Goal: Navigation & Orientation: Find specific page/section

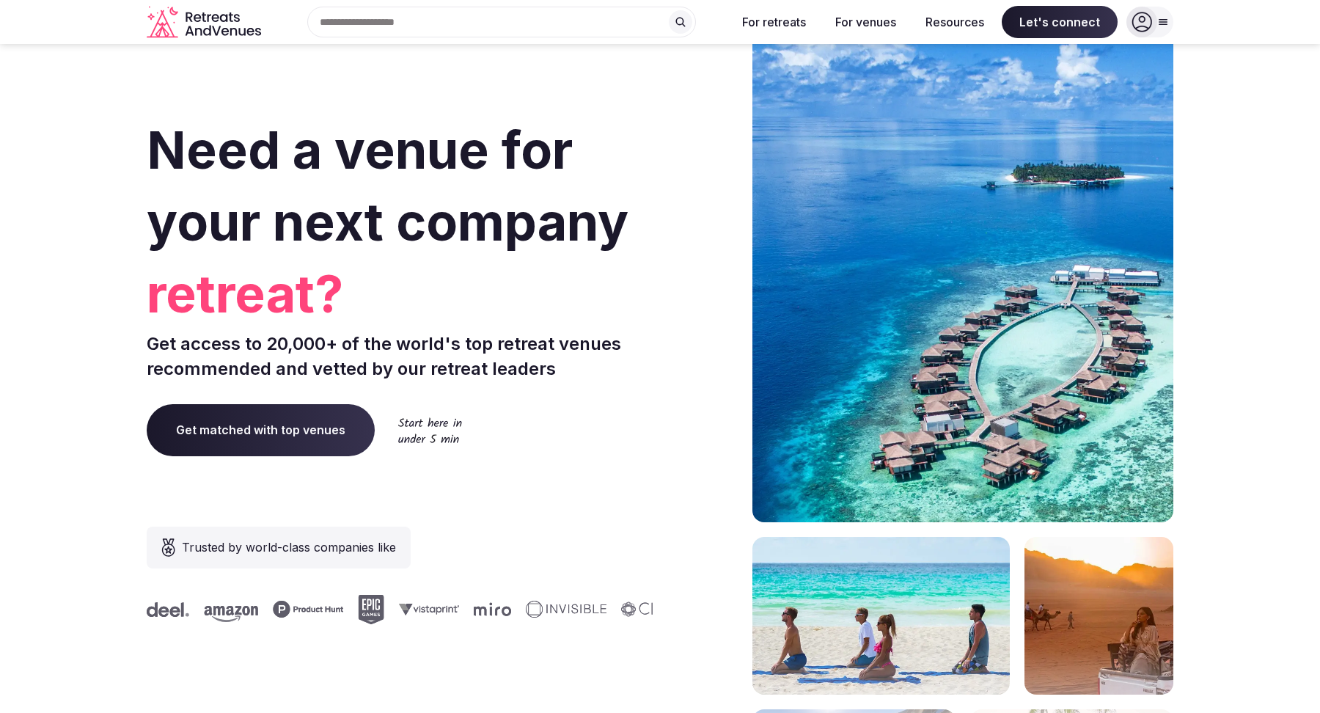
click at [455, 28] on div "Search Popular Destinations [GEOGRAPHIC_DATA], [GEOGRAPHIC_DATA] [GEOGRAPHIC_DA…" at bounding box center [496, 22] width 458 height 31
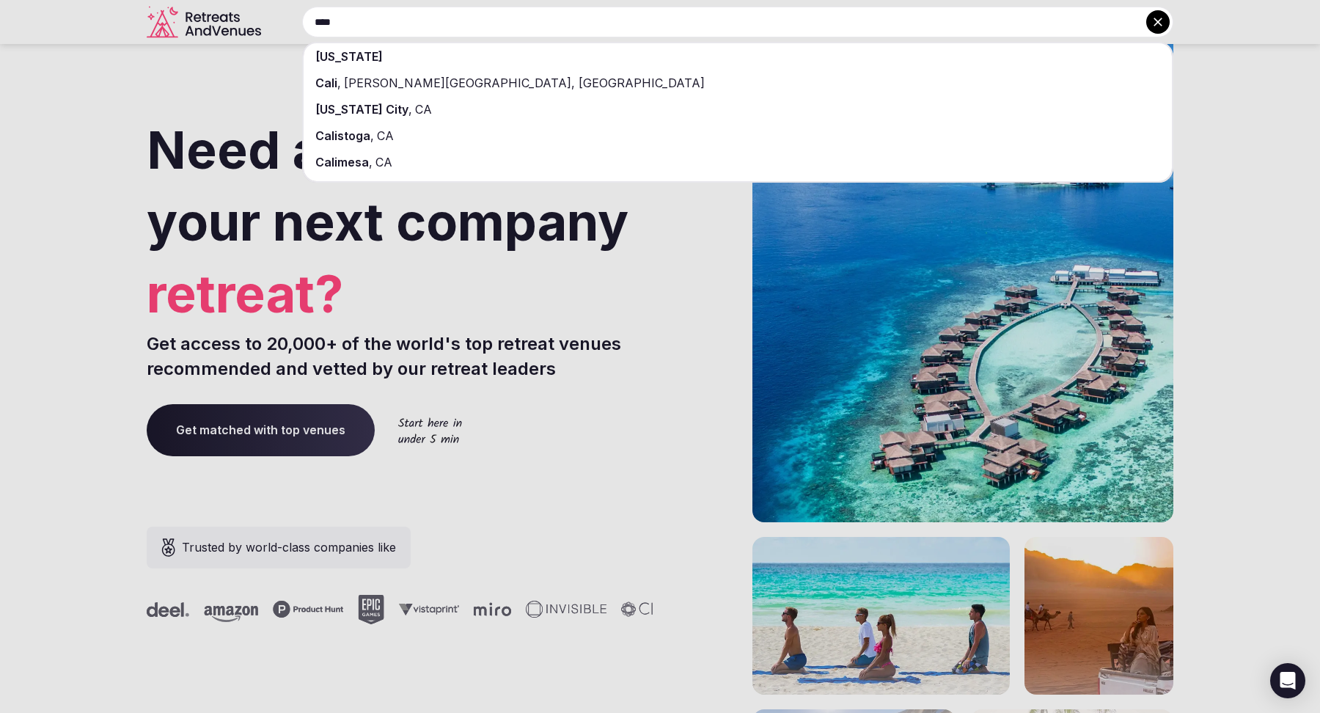
type input "****"
click at [432, 64] on div "[US_STATE]" at bounding box center [738, 56] width 868 height 26
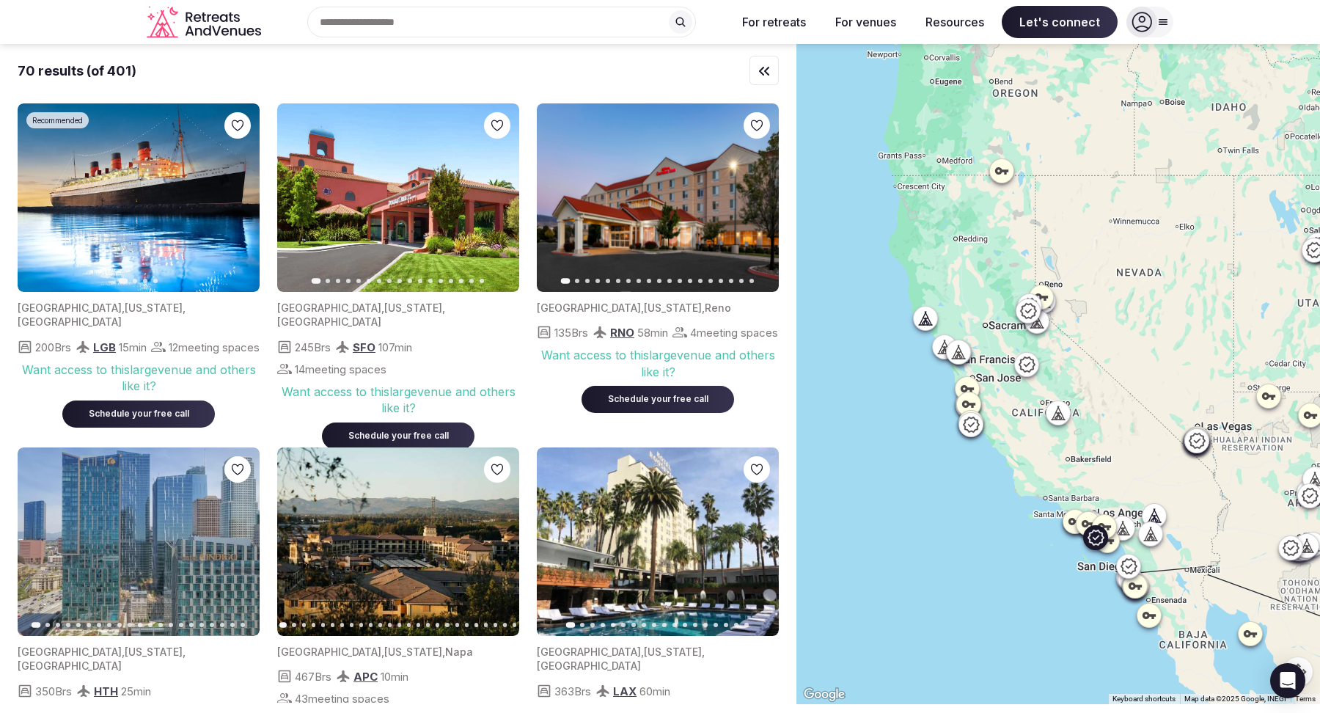
click at [233, 192] on icon "button" at bounding box center [239, 198] width 12 height 12
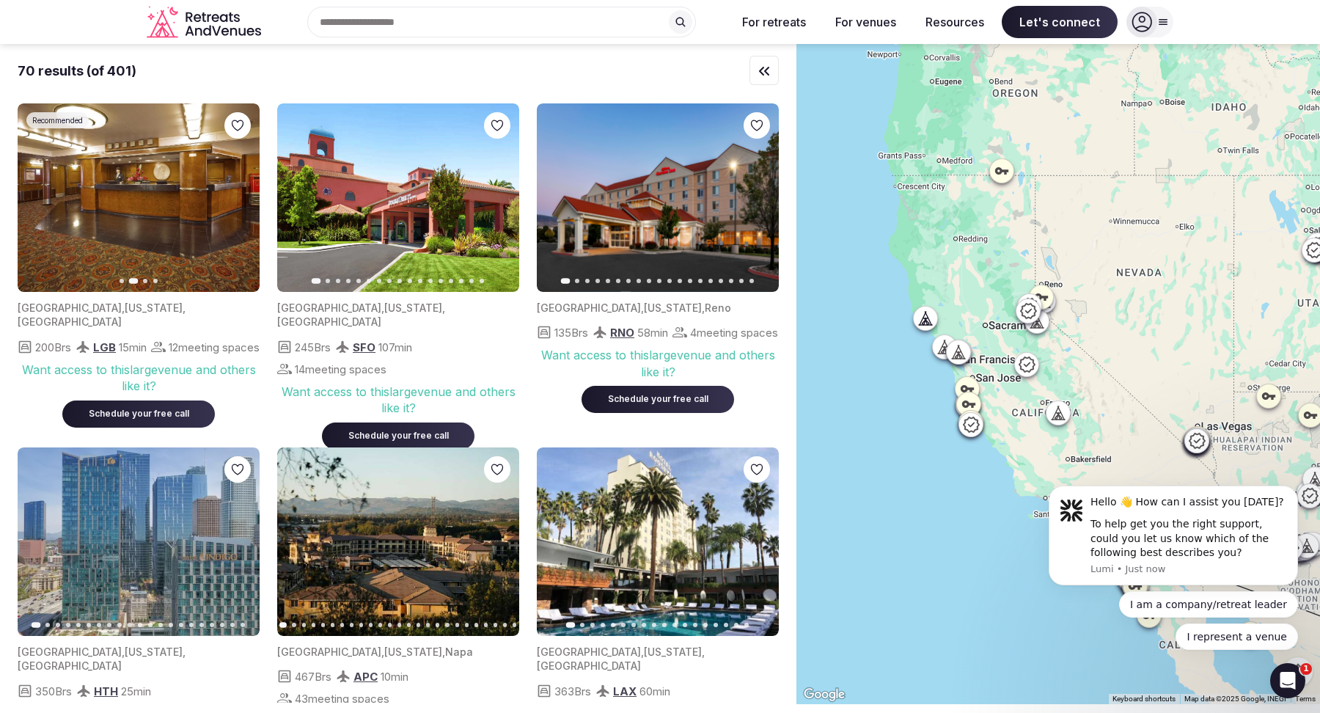
click at [40, 202] on icon "button" at bounding box center [38, 198] width 12 height 12
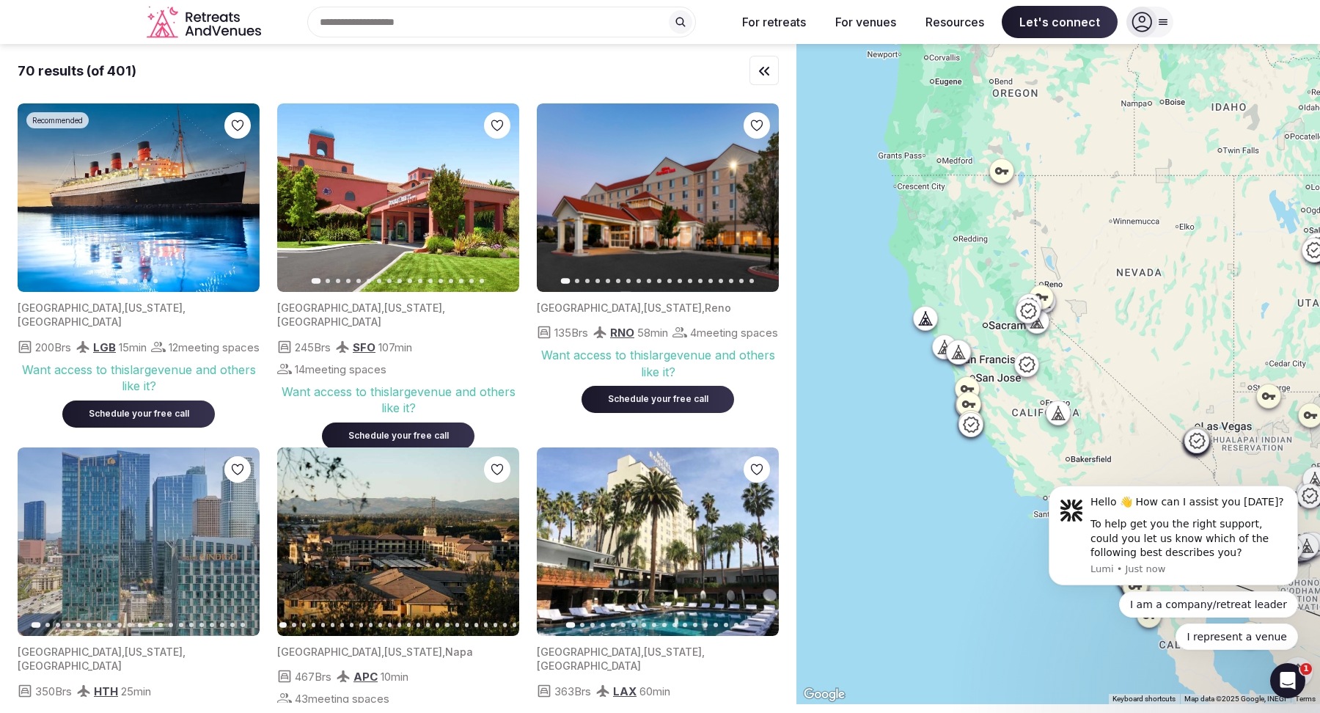
click at [243, 200] on icon "button" at bounding box center [239, 198] width 12 height 12
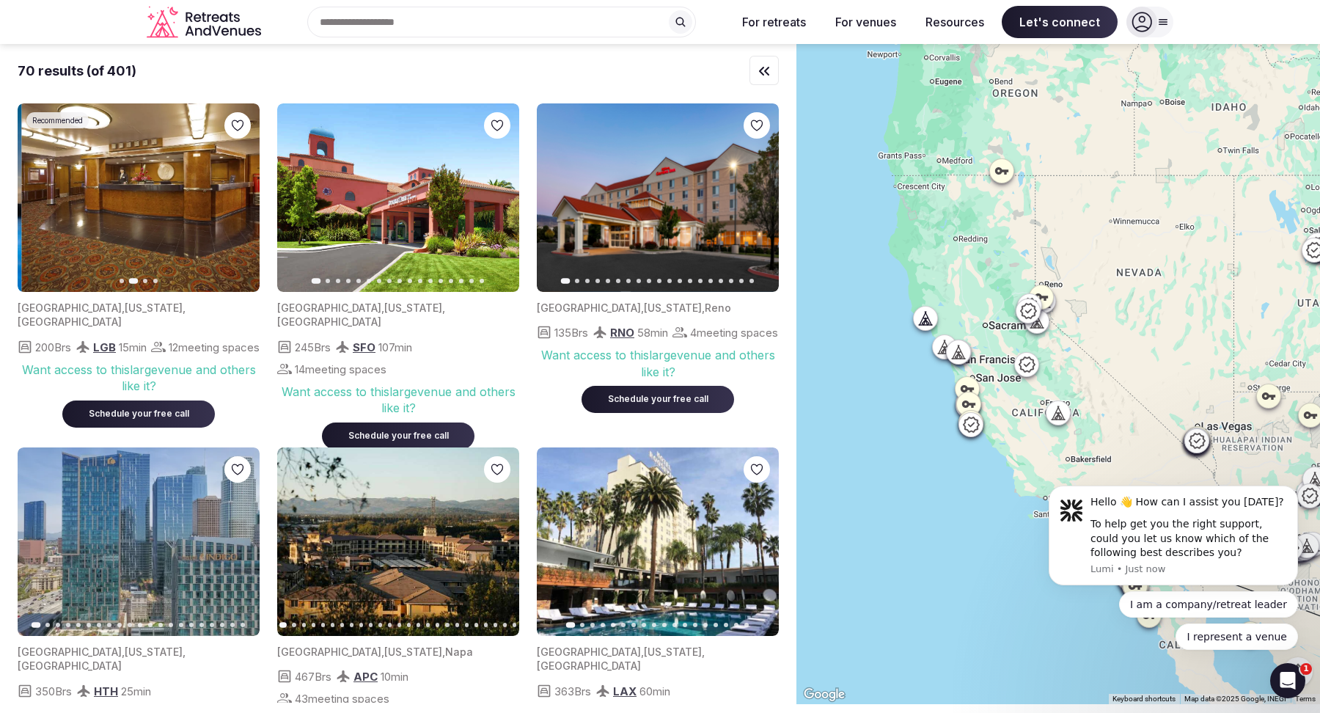
click at [243, 200] on icon "button" at bounding box center [239, 198] width 12 height 12
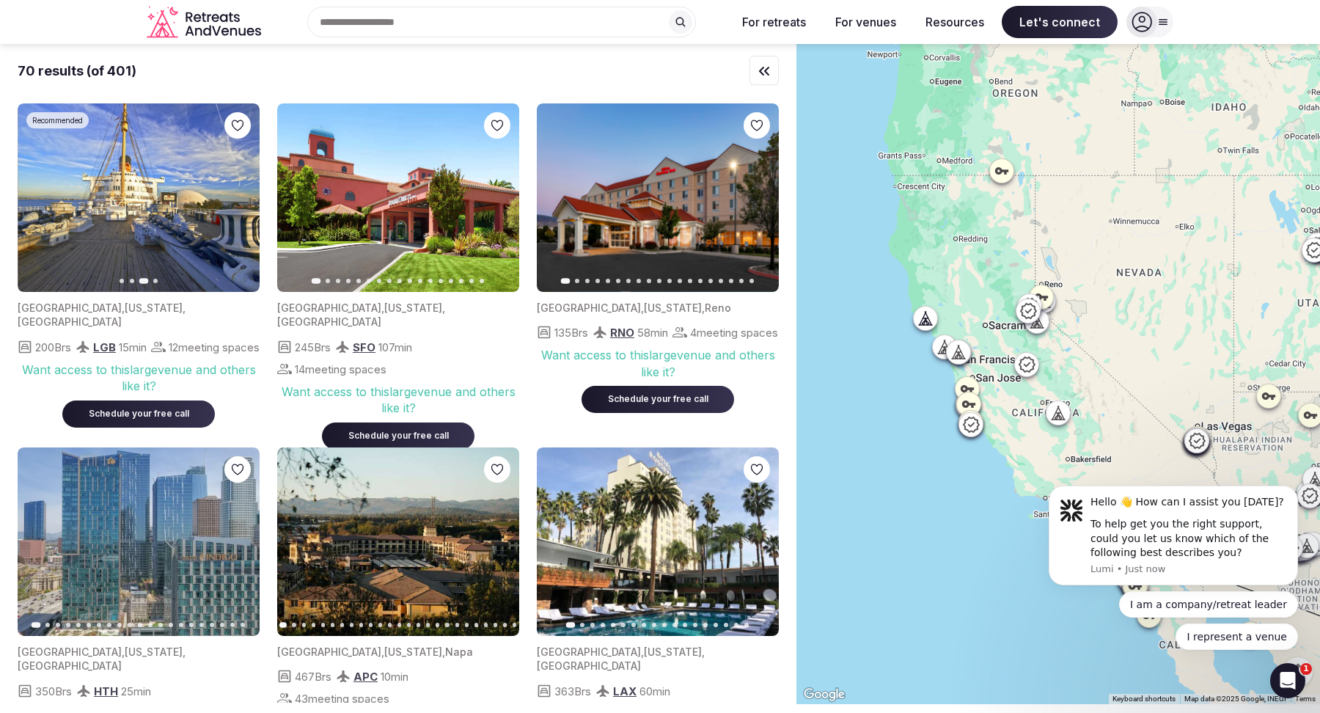
click at [243, 200] on icon "button" at bounding box center [239, 198] width 12 height 12
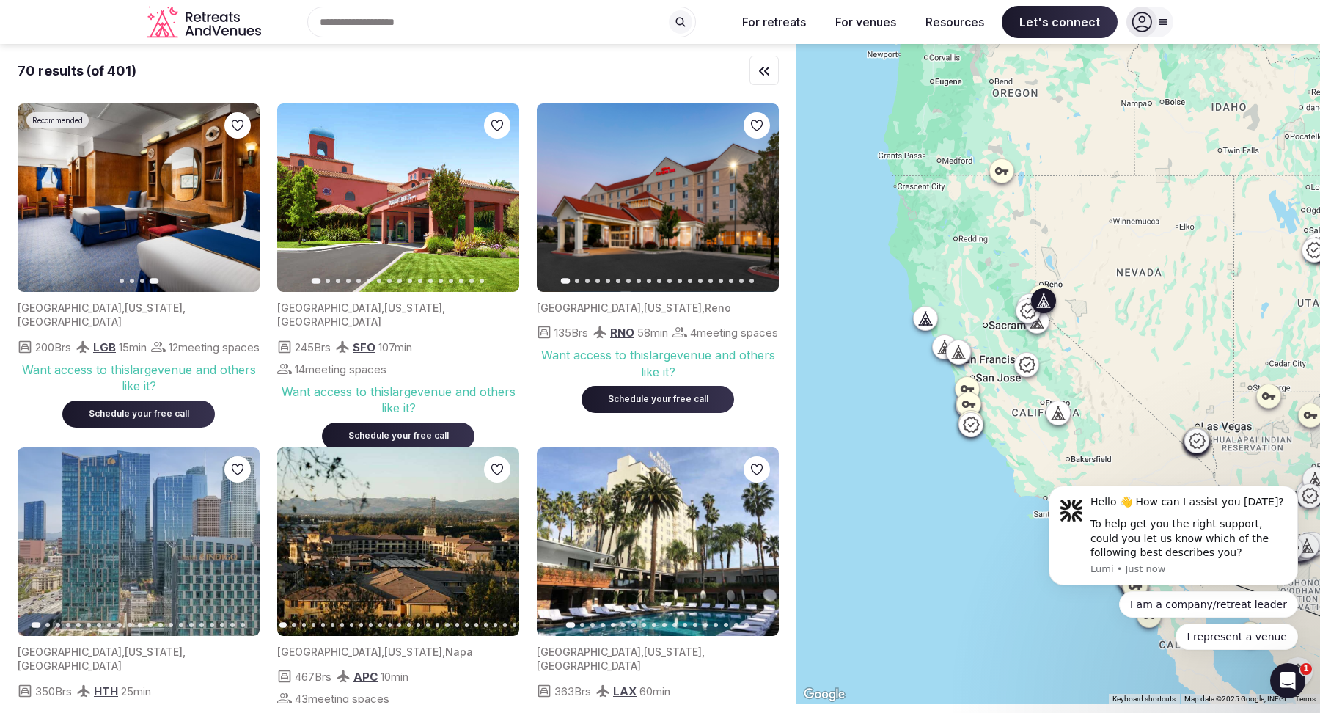
click at [762, 197] on icon "button" at bounding box center [759, 198] width 12 height 12
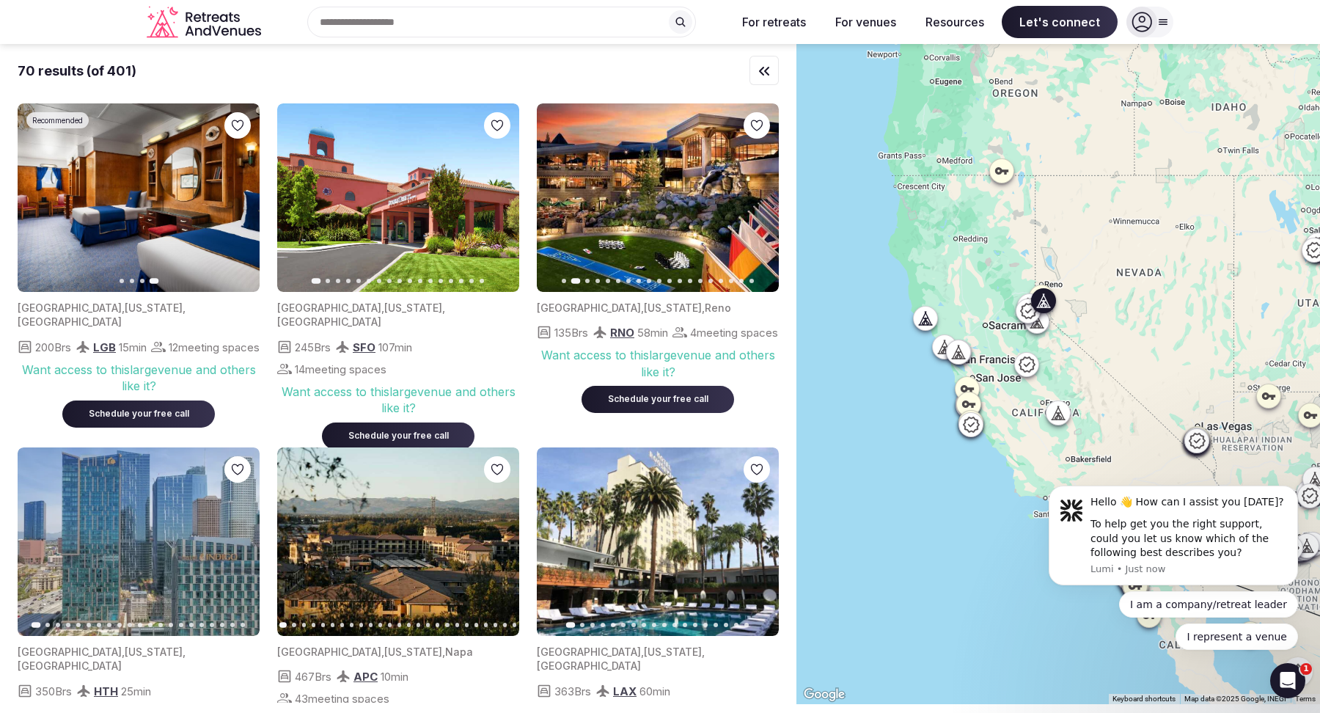
click at [762, 197] on icon "button" at bounding box center [759, 198] width 12 height 12
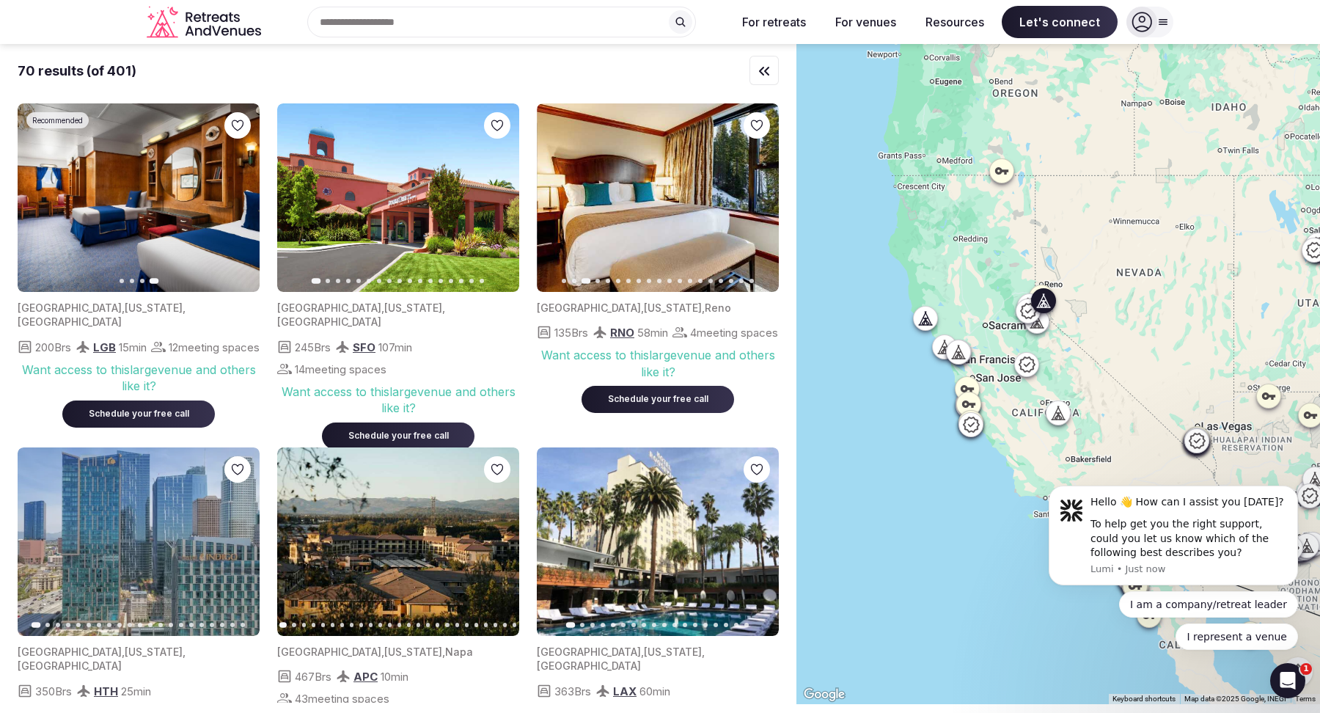
click at [762, 197] on icon "button" at bounding box center [759, 198] width 12 height 12
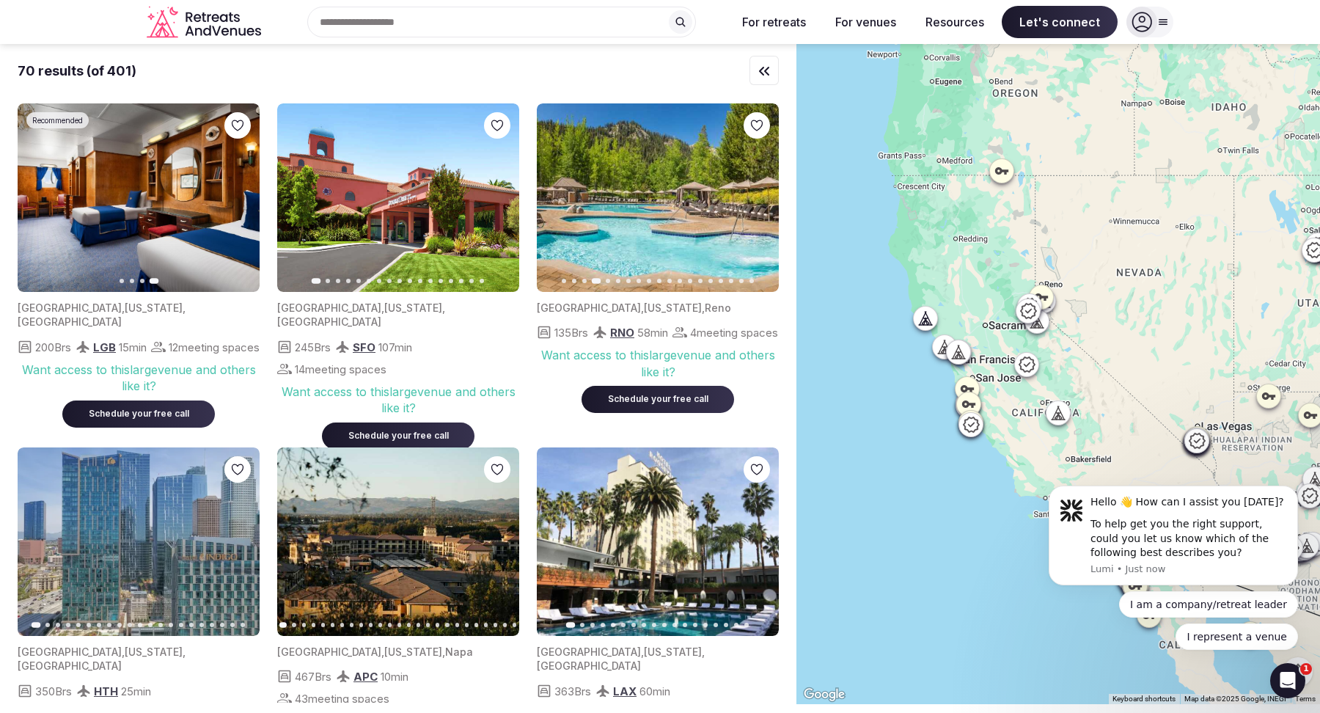
click at [1033, 312] on icon at bounding box center [1028, 311] width 18 height 18
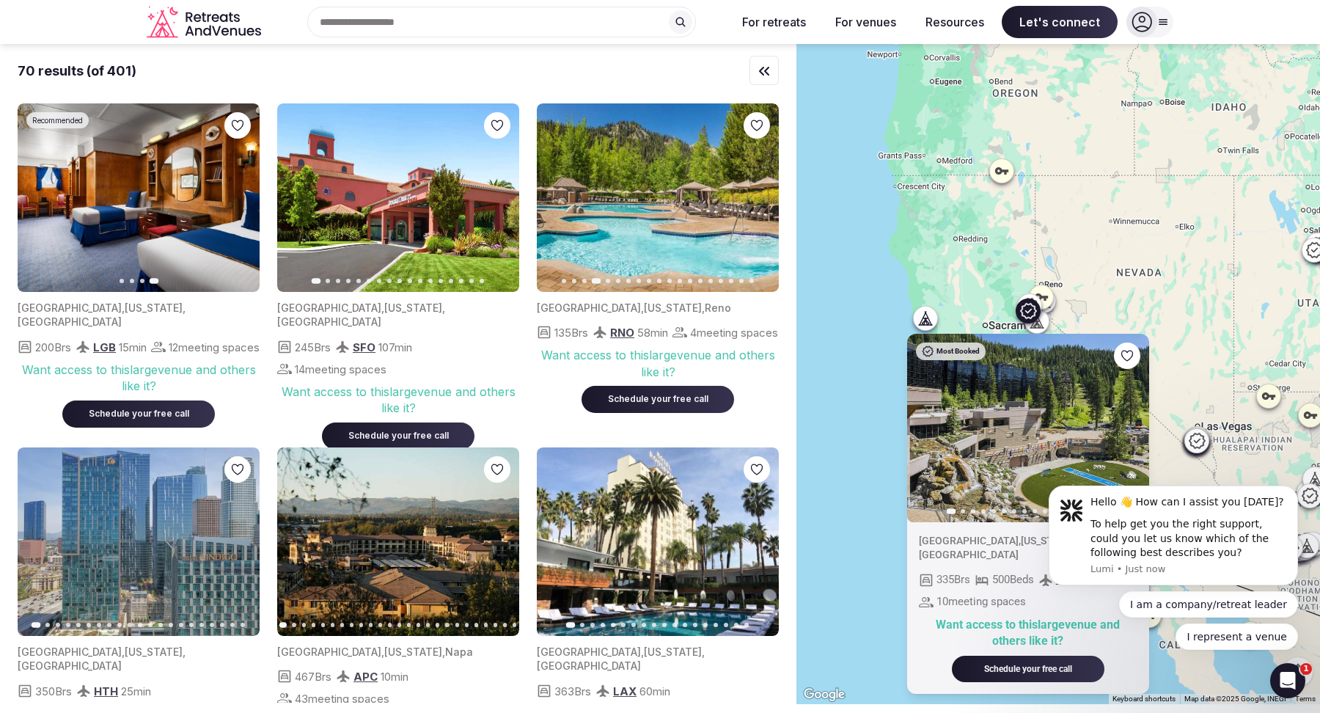
click at [1033, 312] on icon at bounding box center [1028, 311] width 18 height 18
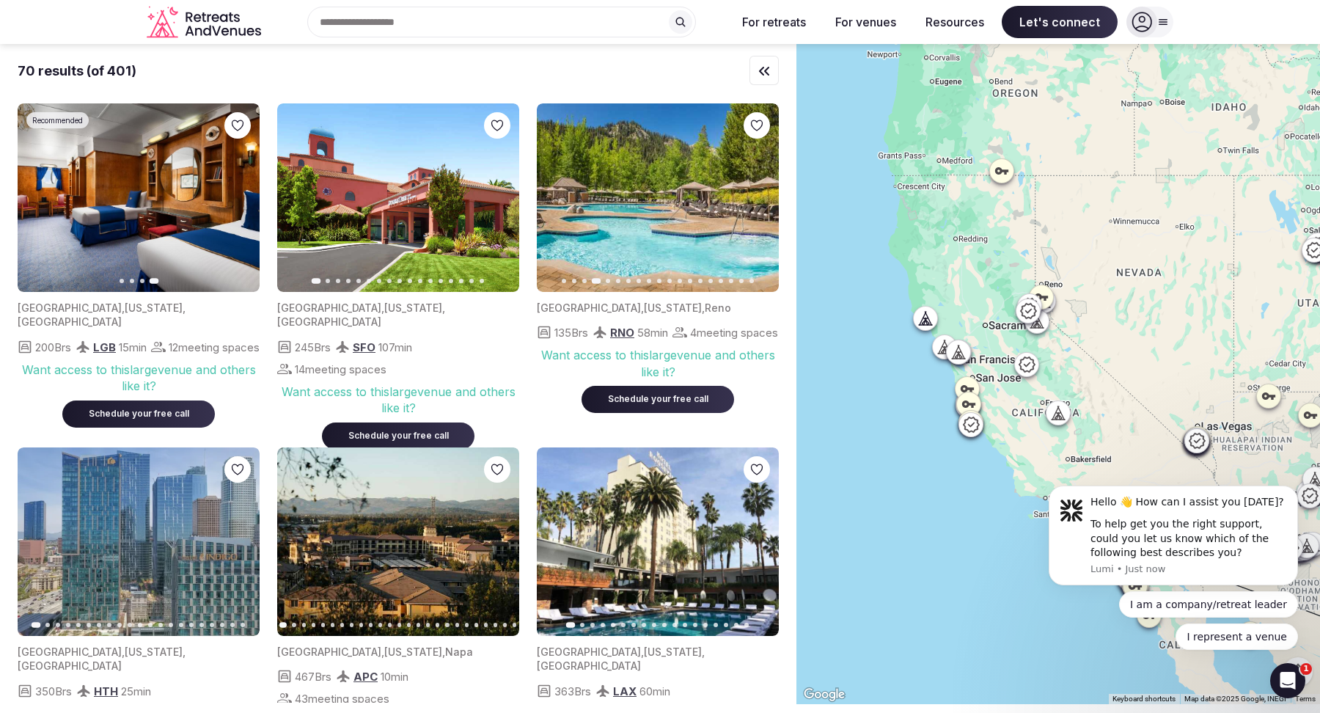
click at [1033, 312] on icon at bounding box center [1028, 311] width 18 height 18
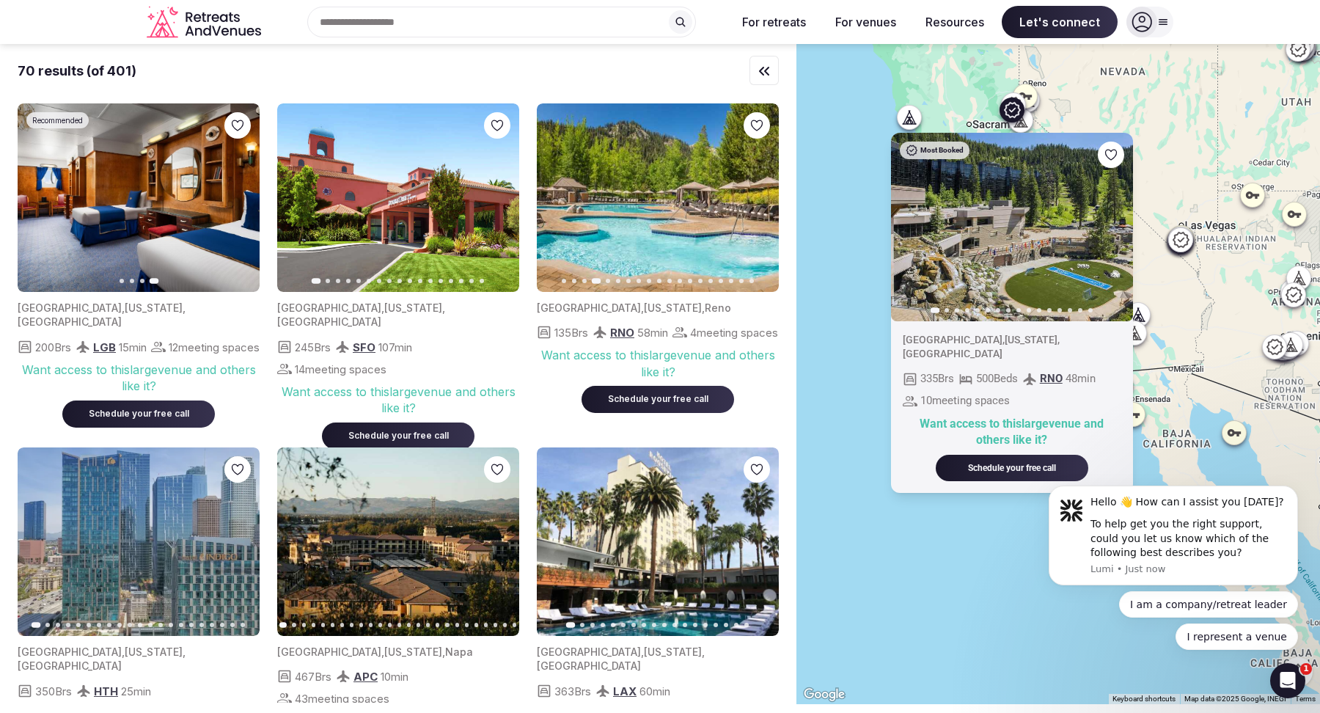
drag, startPoint x: 1121, startPoint y: 307, endPoint x: 1105, endPoint y: 103, distance: 204.5
click at [1105, 103] on div "Most Booked Previous slide Next slide [GEOGRAPHIC_DATA] , [US_STATE] , [GEOGRAP…" at bounding box center [1059, 374] width 524 height 660
